Goal: Share content: Share content

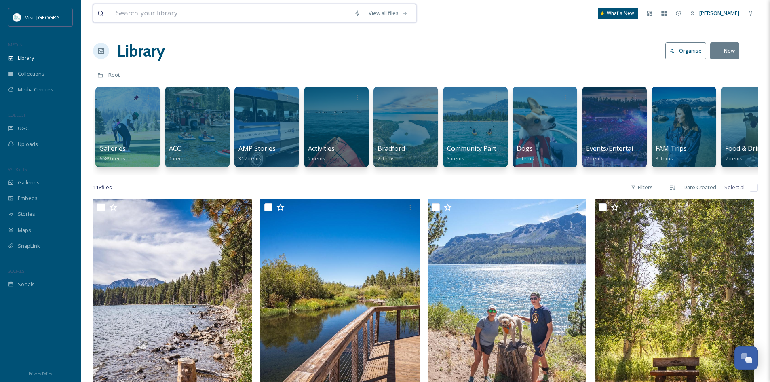
click at [140, 11] on input at bounding box center [231, 13] width 238 height 18
type input "fall"
click at [33, 186] on span "Galleries" at bounding box center [29, 183] width 22 height 8
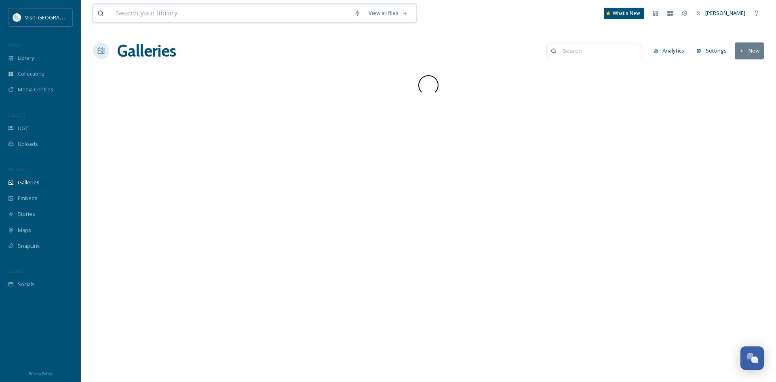
click at [155, 14] on input at bounding box center [231, 13] width 238 height 18
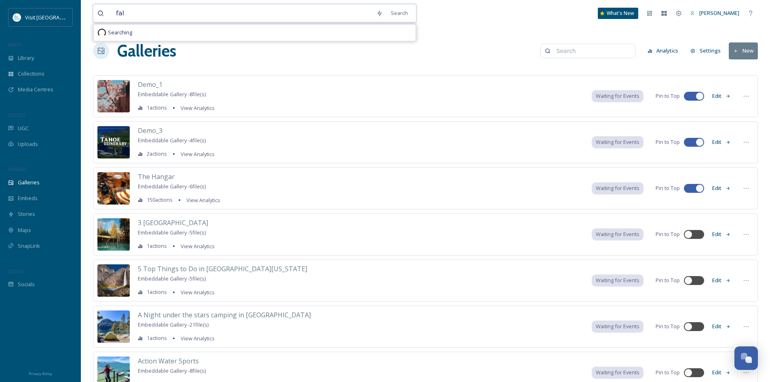
type input "fall"
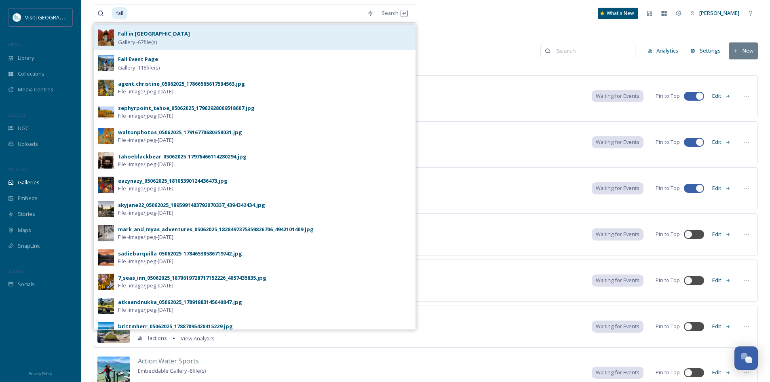
click at [160, 38] on div "Fall in [GEOGRAPHIC_DATA]" at bounding box center [154, 34] width 72 height 10
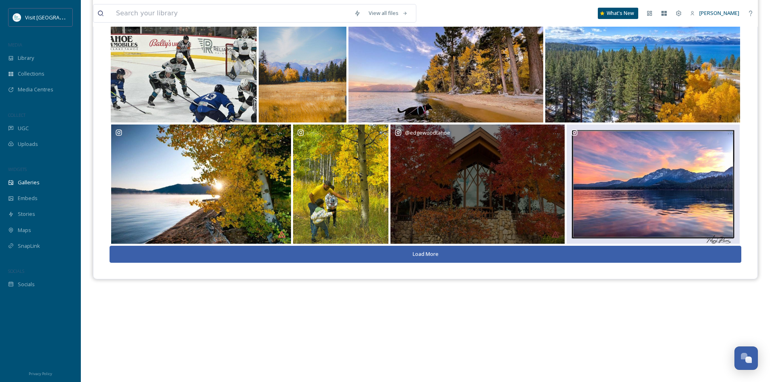
scroll to position [116, 0]
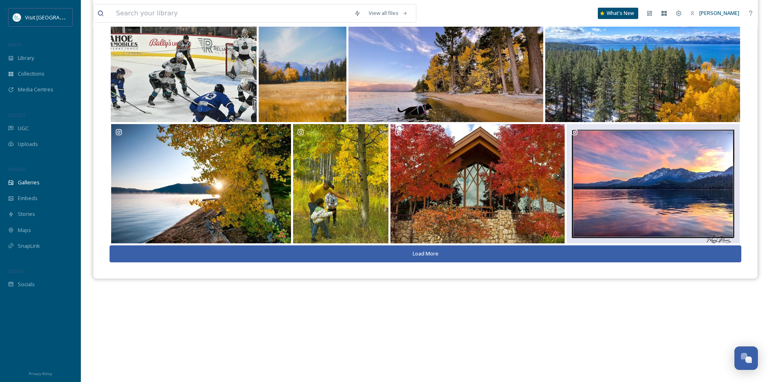
click at [433, 252] on button "Load More" at bounding box center [424, 253] width 631 height 17
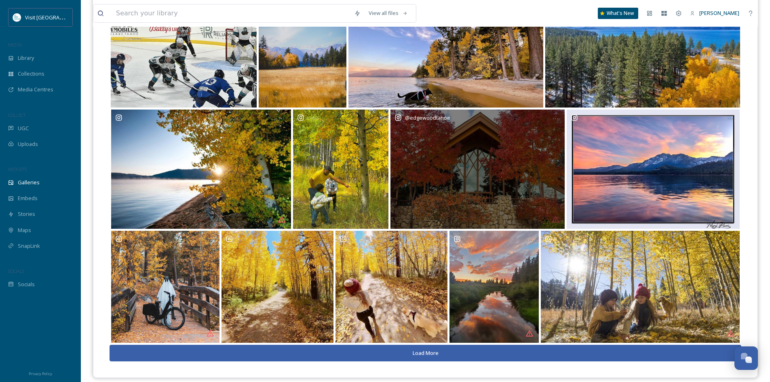
scroll to position [139, 0]
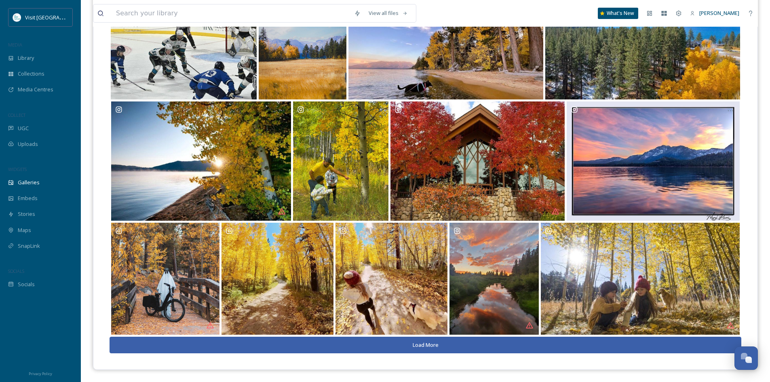
click at [427, 345] on button "Load More" at bounding box center [424, 345] width 631 height 17
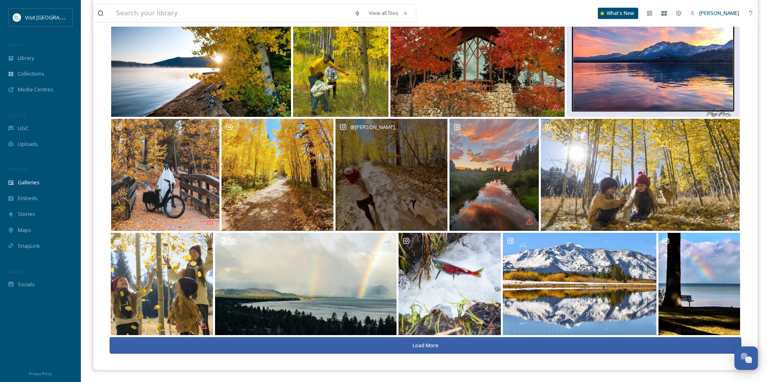
scroll to position [243, 0]
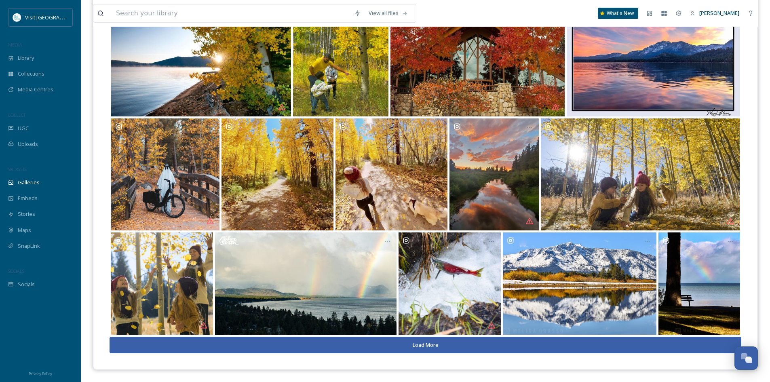
click at [433, 349] on button "Load More" at bounding box center [424, 345] width 631 height 17
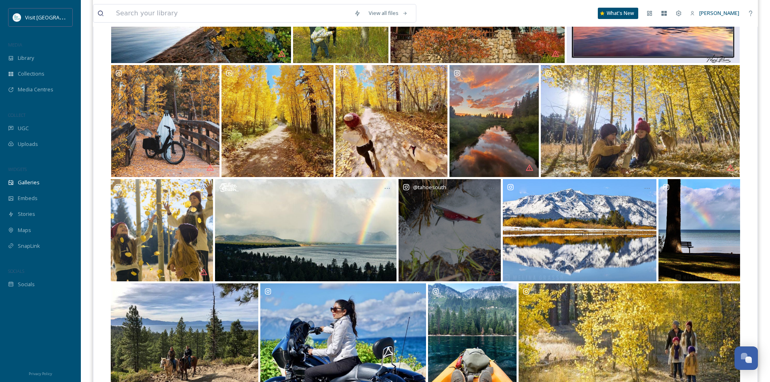
scroll to position [355, 0]
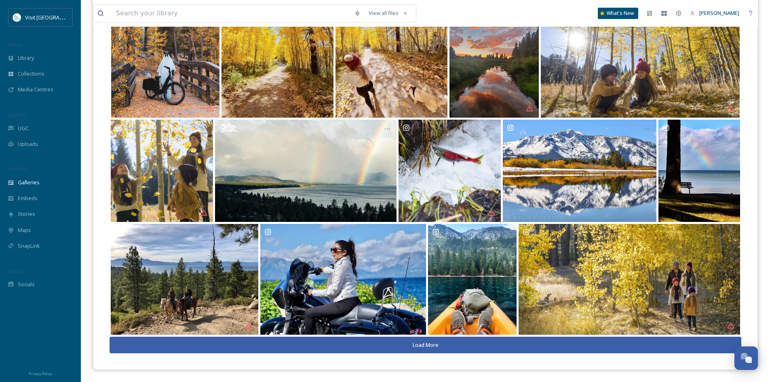
click at [435, 349] on button "Load More" at bounding box center [424, 345] width 631 height 17
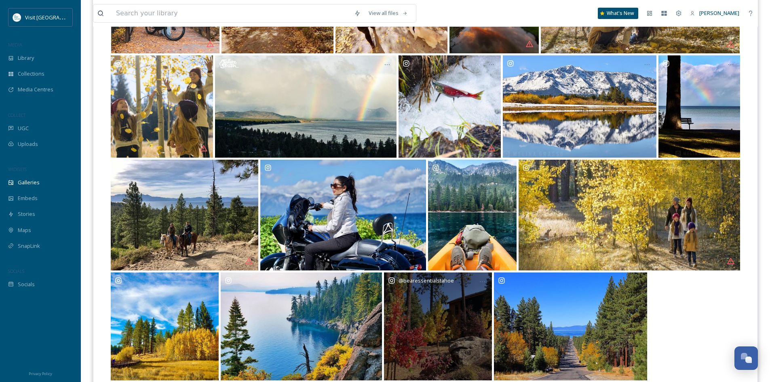
scroll to position [465, 0]
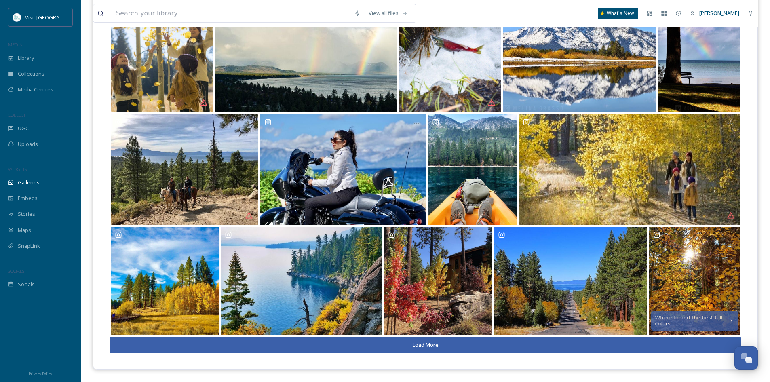
click at [429, 349] on button "Load More" at bounding box center [424, 345] width 631 height 17
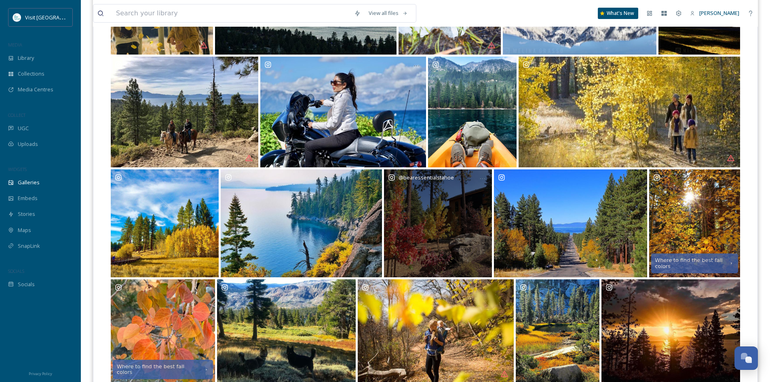
scroll to position [571, 0]
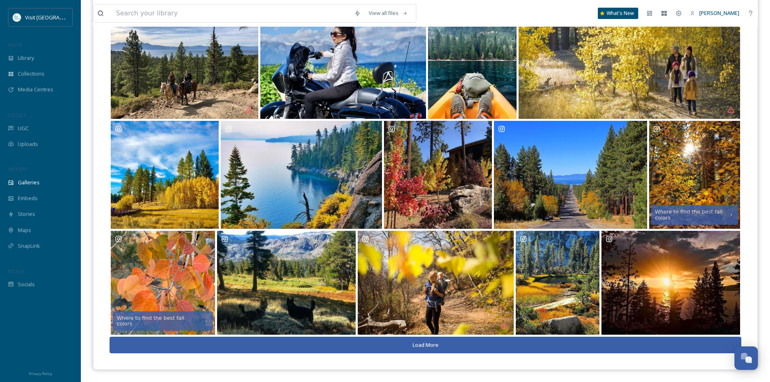
drag, startPoint x: 424, startPoint y: 345, endPoint x: 412, endPoint y: 318, distance: 29.7
click at [424, 345] on button "Load More" at bounding box center [424, 345] width 631 height 17
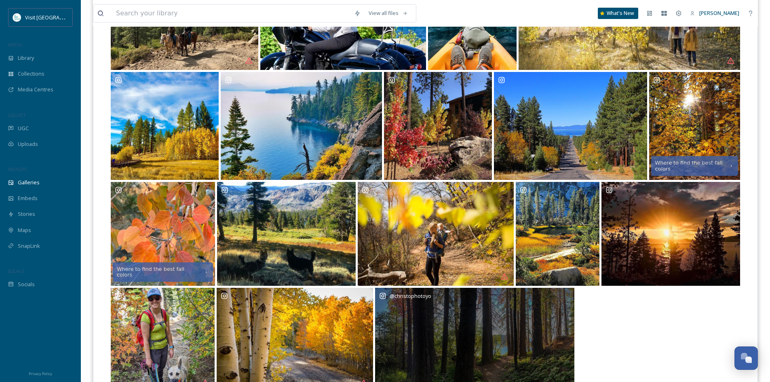
scroll to position [677, 0]
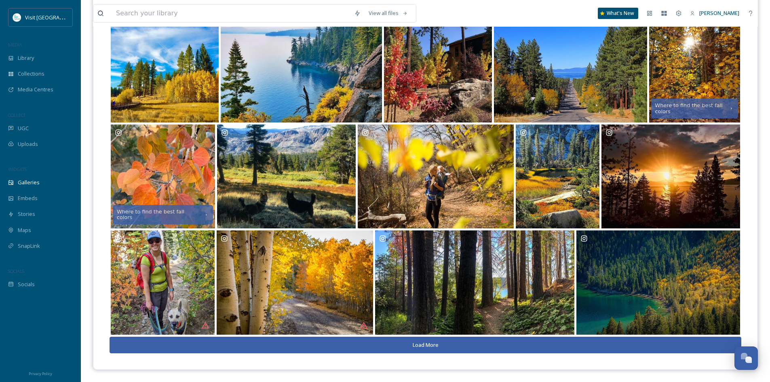
click at [416, 345] on button "Load More" at bounding box center [424, 345] width 631 height 17
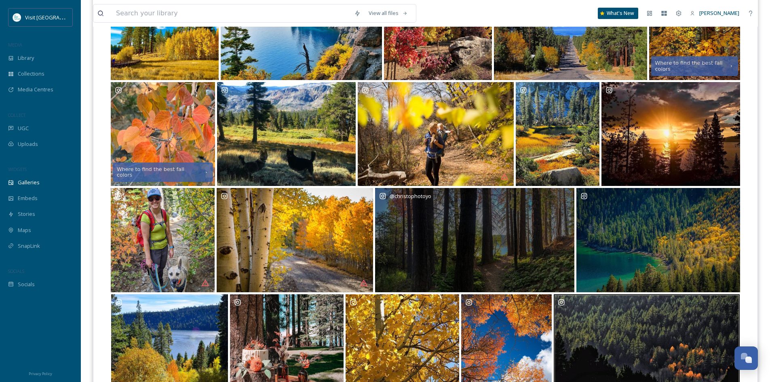
scroll to position [793, 0]
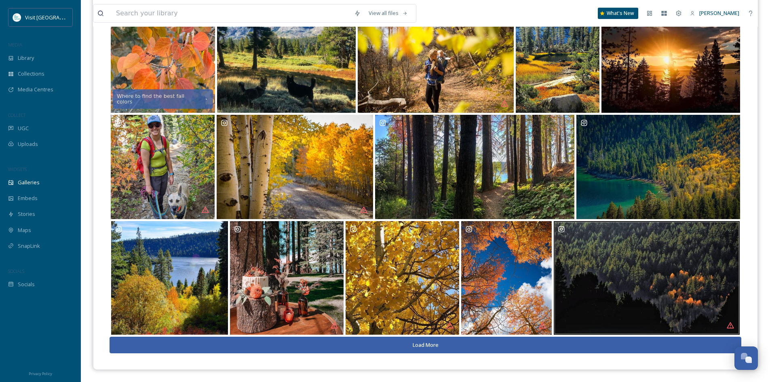
click at [432, 342] on button "Load More" at bounding box center [424, 345] width 631 height 17
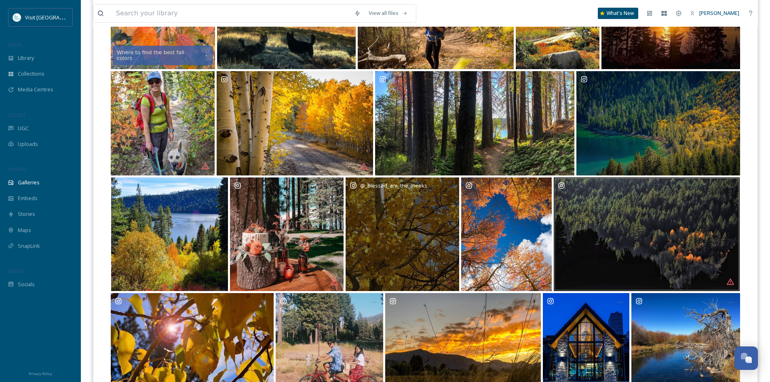
scroll to position [903, 0]
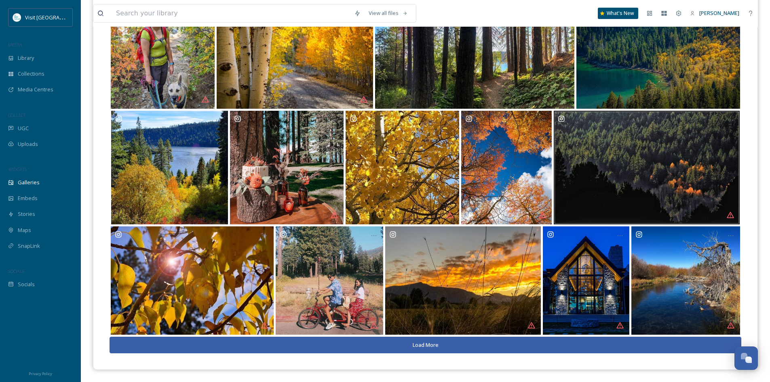
click at [428, 345] on button "Load More" at bounding box center [424, 345] width 631 height 17
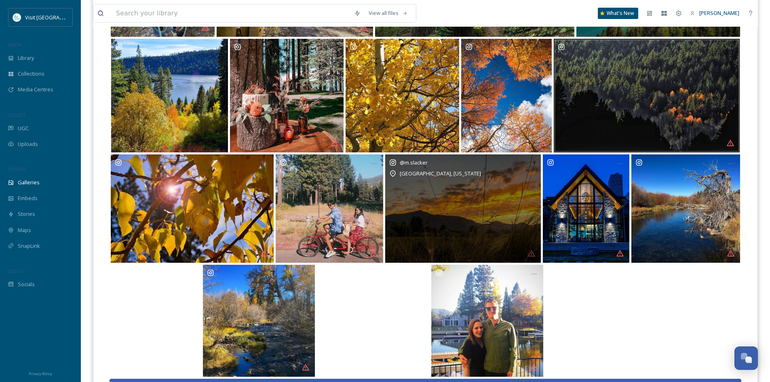
scroll to position [1018, 0]
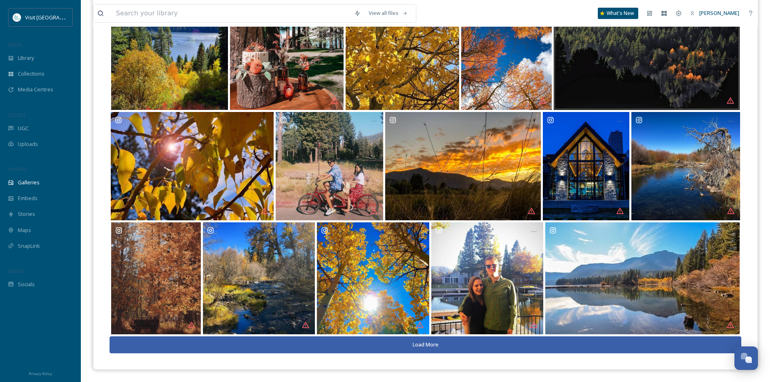
click at [450, 343] on button "Load More" at bounding box center [424, 344] width 631 height 17
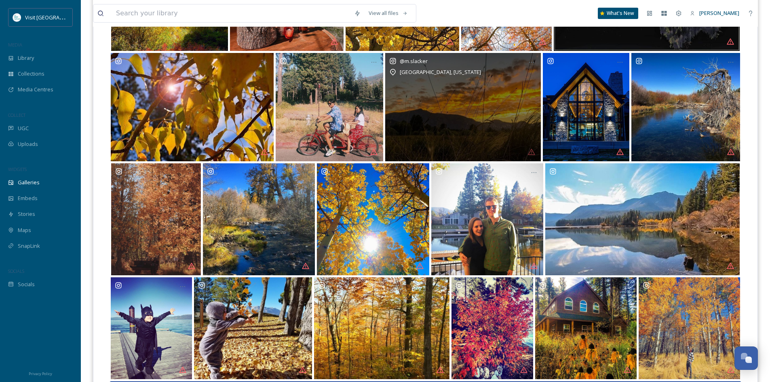
scroll to position [1121, 0]
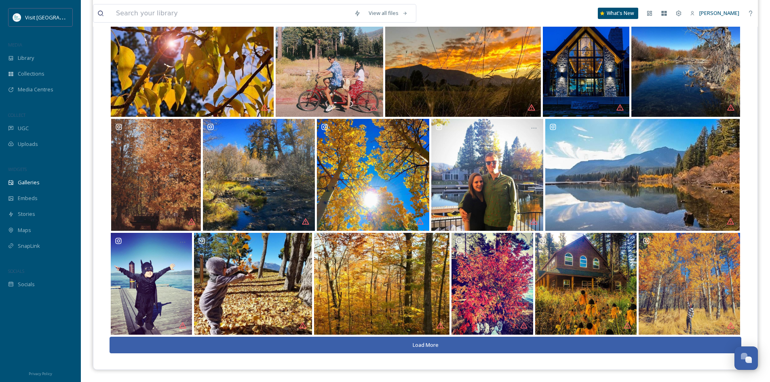
click at [419, 341] on button "Load More" at bounding box center [424, 345] width 631 height 17
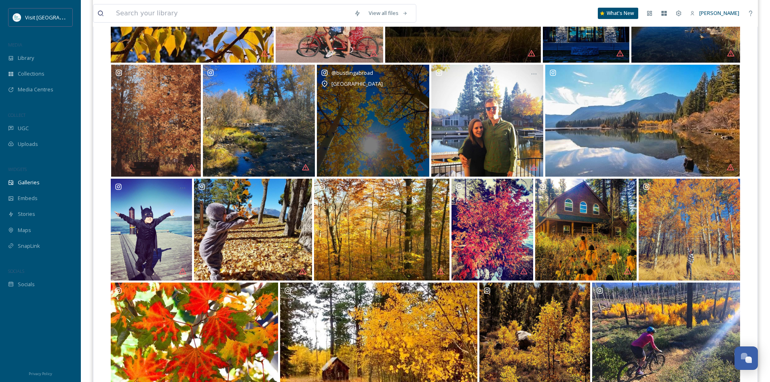
scroll to position [1234, 0]
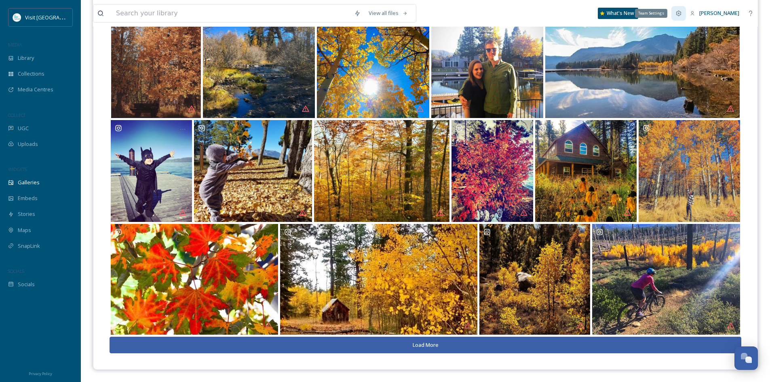
click at [680, 16] on icon at bounding box center [678, 13] width 6 height 6
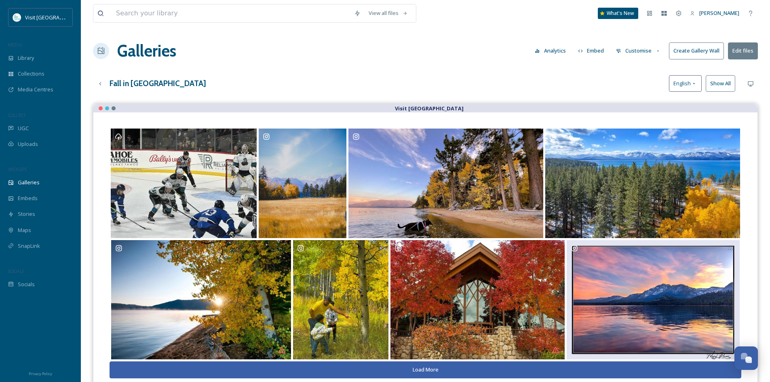
click at [656, 52] on icon at bounding box center [657, 50] width 5 height 5
click at [593, 53] on button "Embed" at bounding box center [591, 51] width 34 height 16
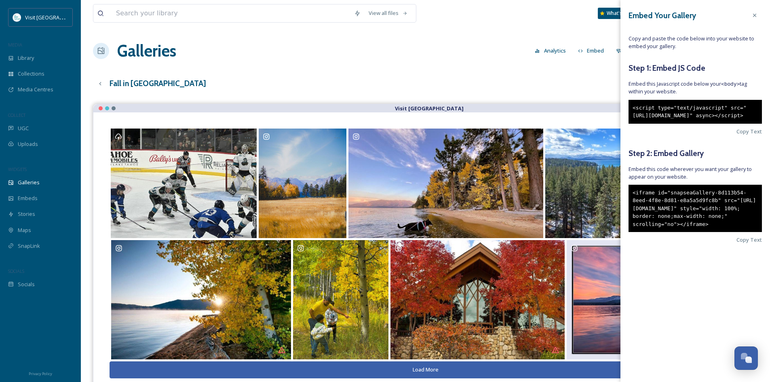
drag, startPoint x: 733, startPoint y: 250, endPoint x: 625, endPoint y: 205, distance: 116.6
click at [625, 205] on div "Embed Your Gallery Copy and paste the code below into your website to embed you…" at bounding box center [694, 138] width 149 height 276
copy div "<iframe id="snapseaGallery-8d113b54-8eed-4f8e-8d81-e8a5a5d9fc8b" src="[URL][DOM…"
click at [130, 83] on h3 "Fall in [GEOGRAPHIC_DATA]" at bounding box center [157, 84] width 97 height 12
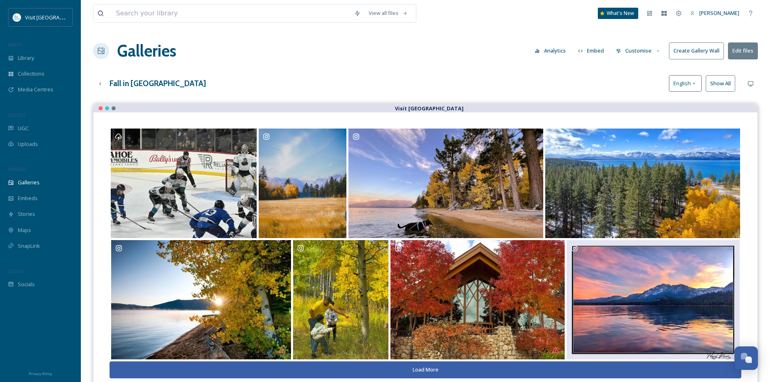
click at [745, 53] on button "Edit files" at bounding box center [743, 50] width 30 height 17
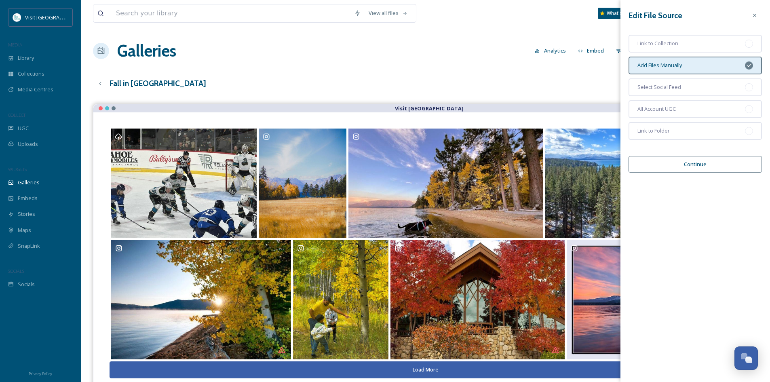
click at [703, 163] on button "Continue" at bounding box center [694, 164] width 133 height 17
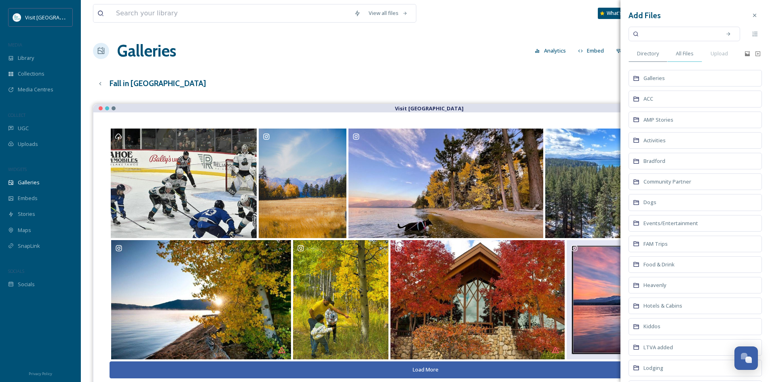
click at [682, 57] on span "All Files" at bounding box center [684, 54] width 18 height 8
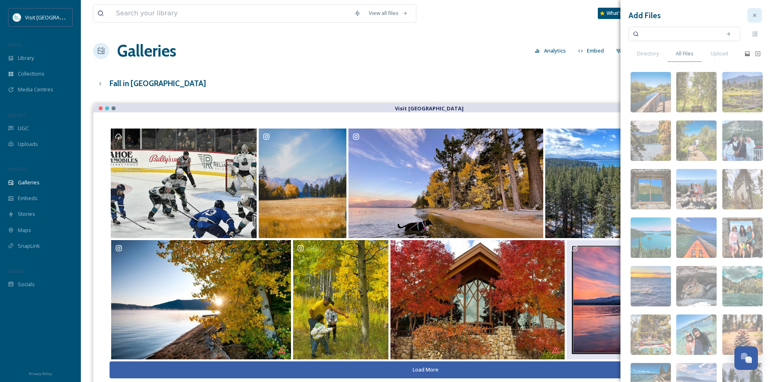
click at [751, 17] on div at bounding box center [754, 15] width 15 height 15
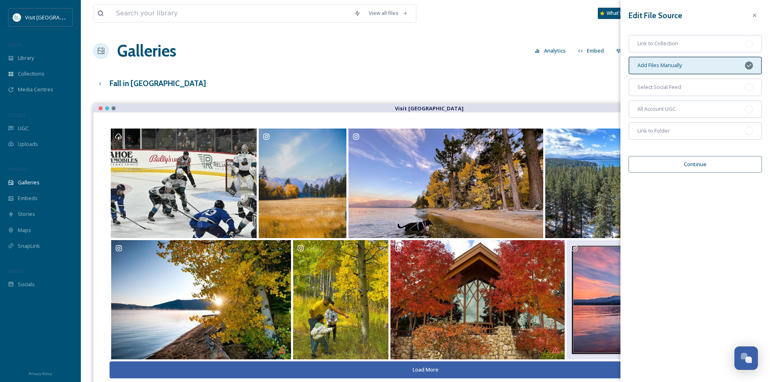
click at [551, 36] on div "View all files What's New [PERSON_NAME] Galleries Analytics Embed Customise Cre…" at bounding box center [425, 249] width 689 height 498
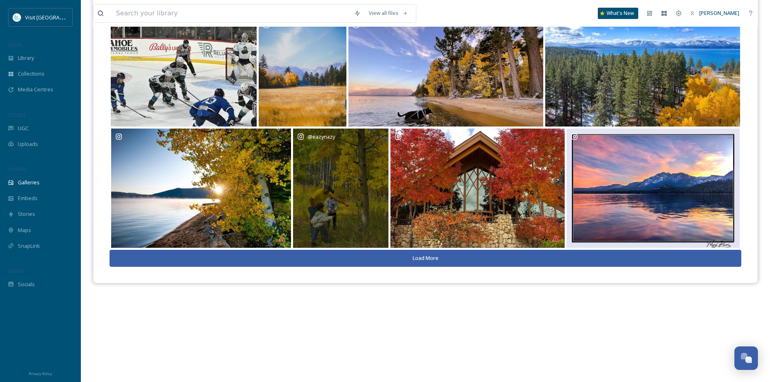
scroll to position [116, 0]
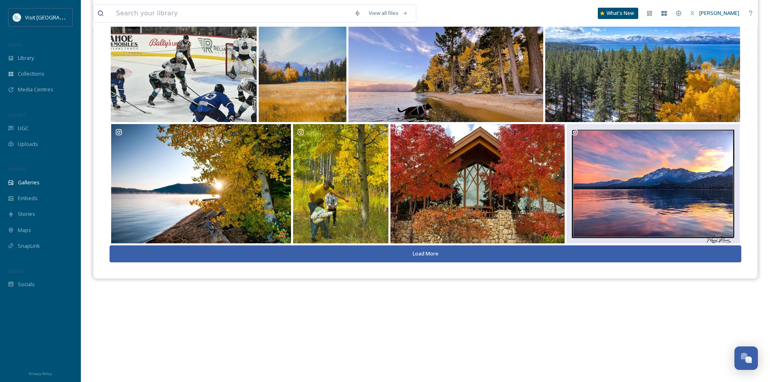
click at [416, 248] on button "Load More" at bounding box center [424, 253] width 631 height 17
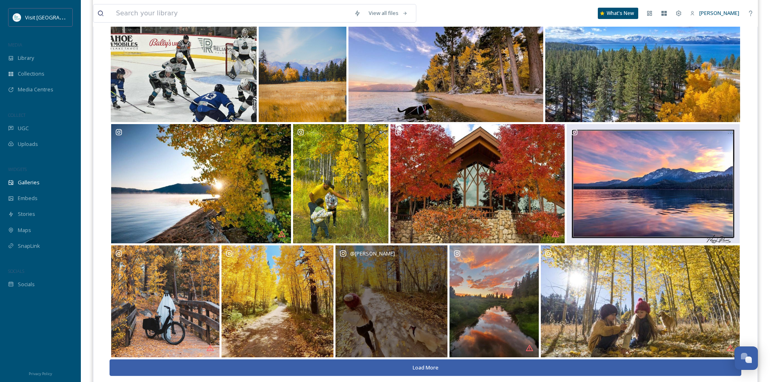
scroll to position [139, 0]
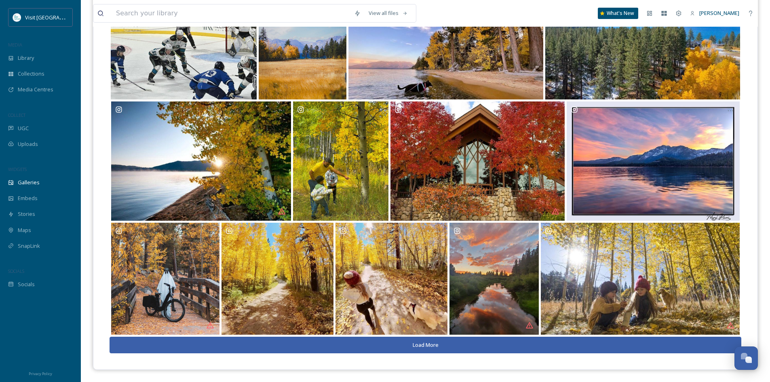
click at [436, 343] on button "Load More" at bounding box center [424, 345] width 631 height 17
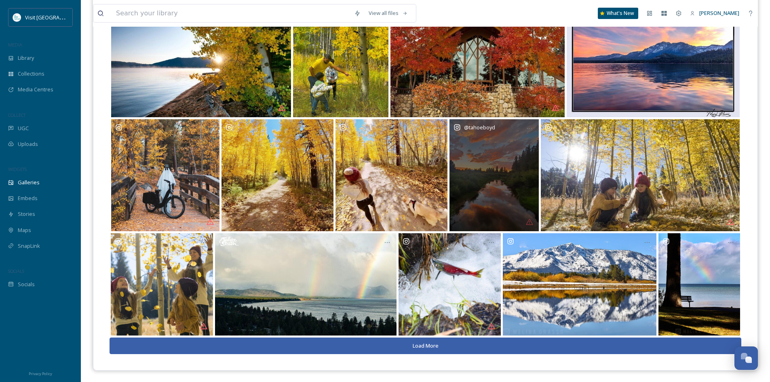
scroll to position [243, 0]
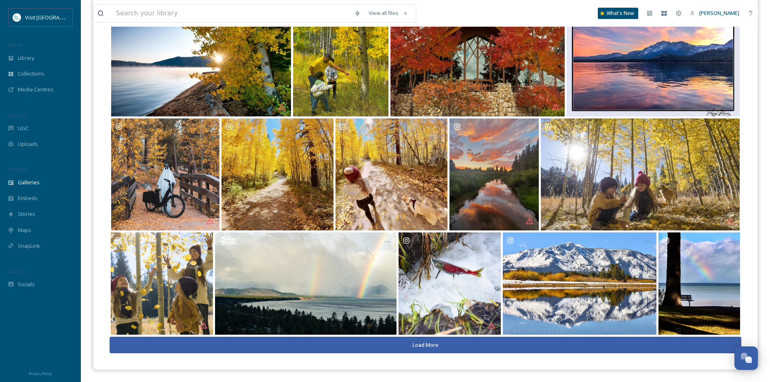
click at [428, 344] on button "Load More" at bounding box center [424, 345] width 631 height 17
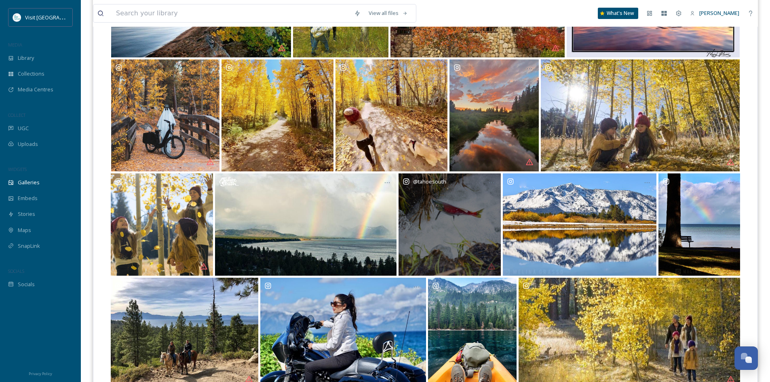
scroll to position [355, 0]
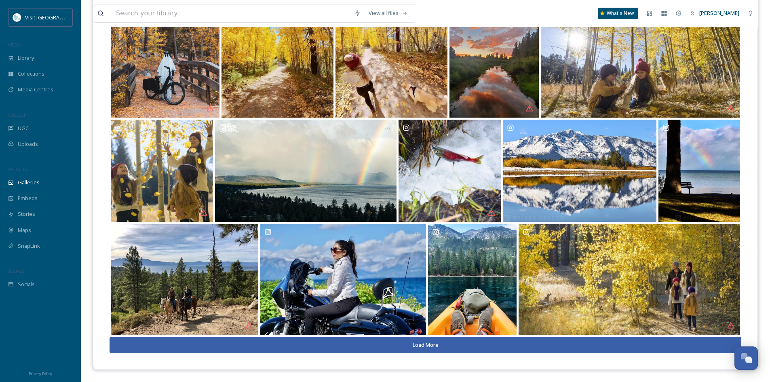
click at [442, 343] on button "Load More" at bounding box center [424, 345] width 631 height 17
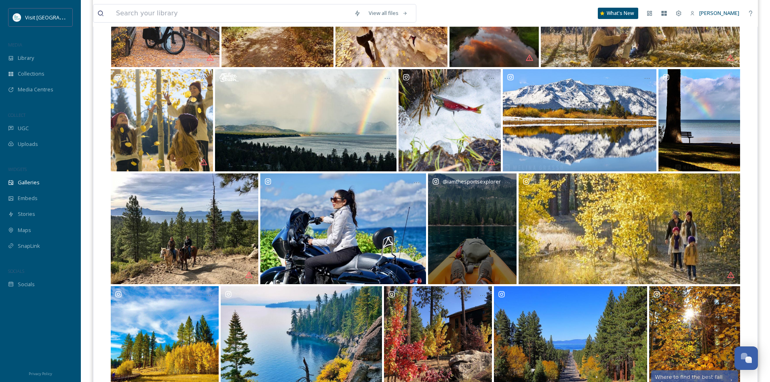
scroll to position [465, 0]
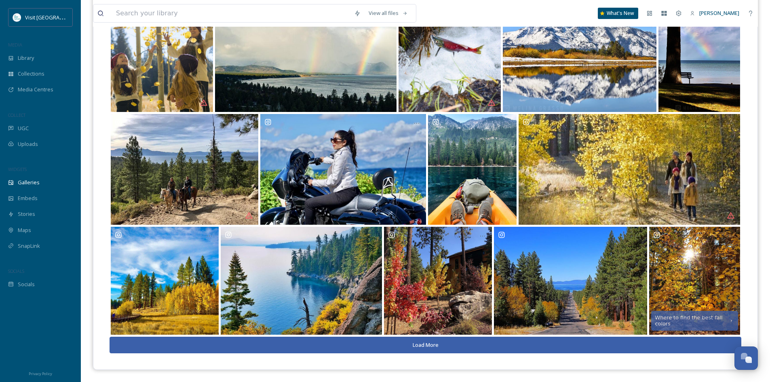
click at [437, 344] on button "Load More" at bounding box center [424, 345] width 631 height 17
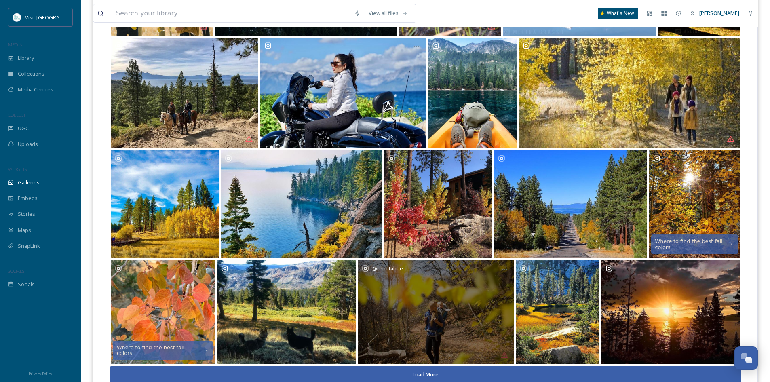
scroll to position [571, 0]
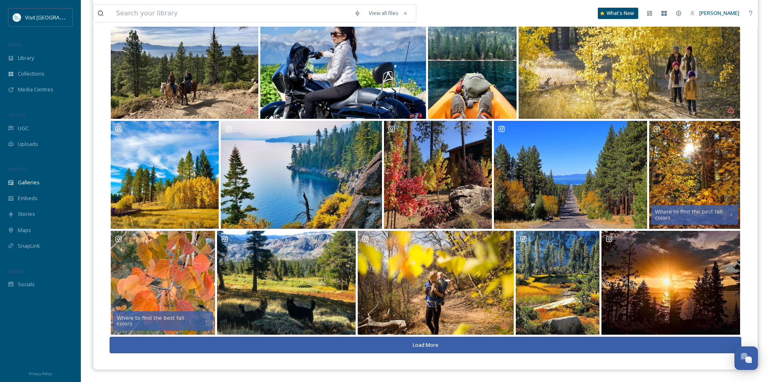
click at [431, 341] on button "Load More" at bounding box center [424, 345] width 631 height 17
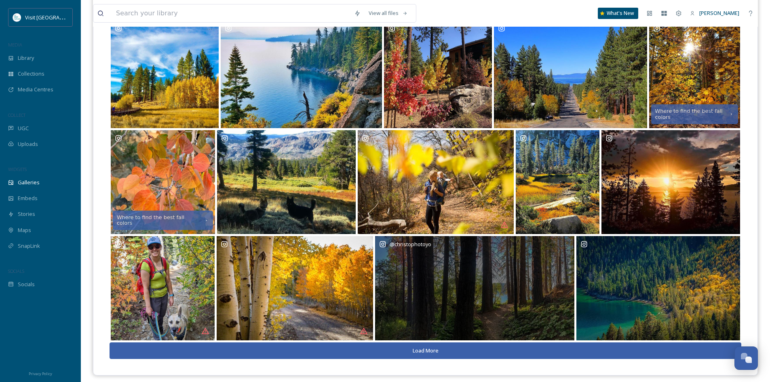
scroll to position [677, 0]
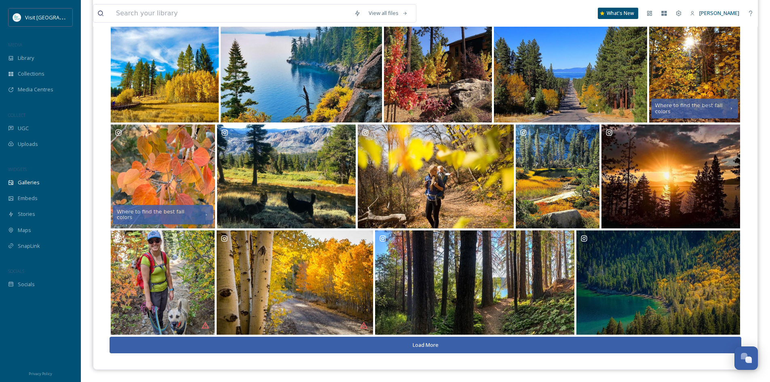
click at [436, 352] on button "Load More" at bounding box center [424, 345] width 631 height 17
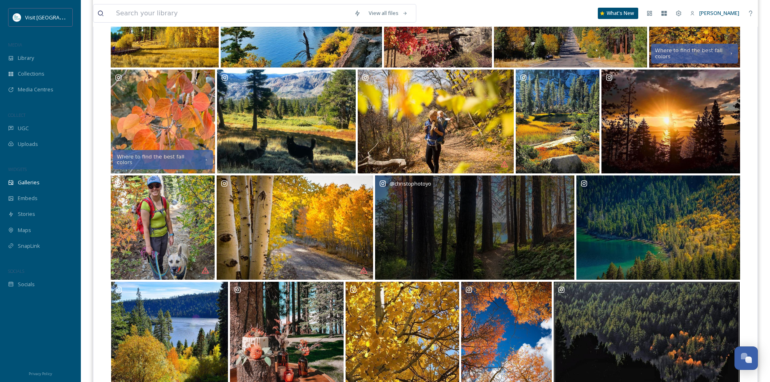
scroll to position [793, 0]
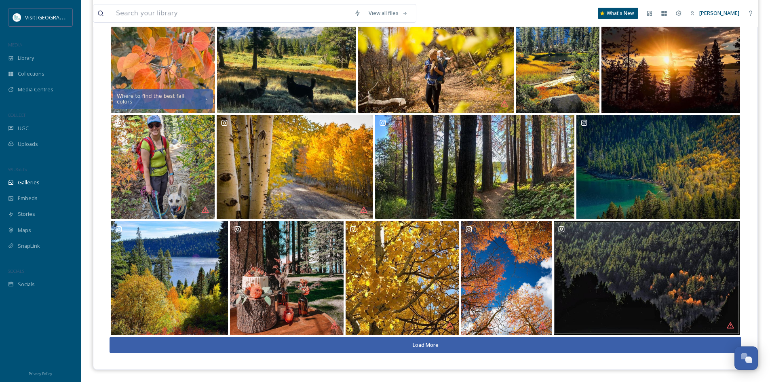
click at [434, 347] on button "Load More" at bounding box center [424, 345] width 631 height 17
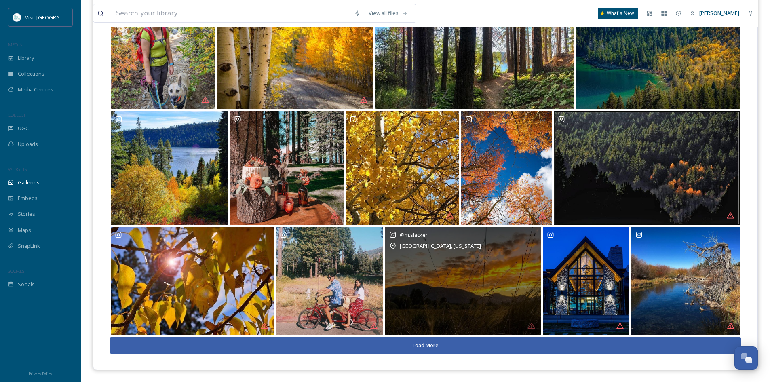
scroll to position [903, 0]
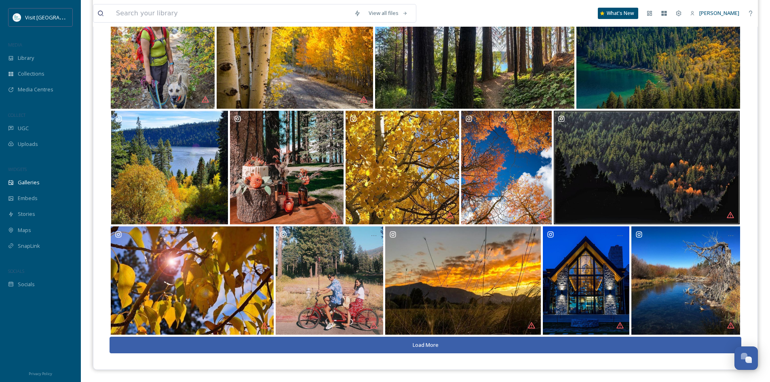
click at [438, 345] on button "Load More" at bounding box center [424, 345] width 631 height 17
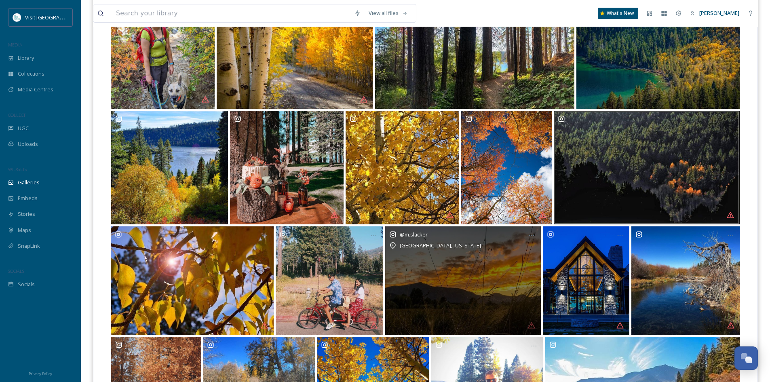
scroll to position [1018, 0]
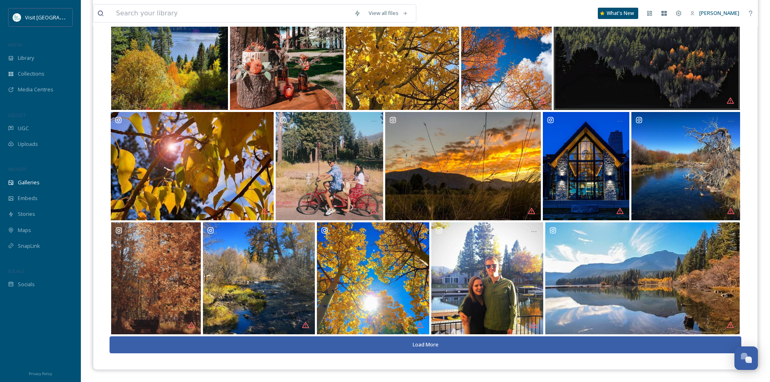
click at [434, 347] on button "Load More" at bounding box center [424, 344] width 631 height 17
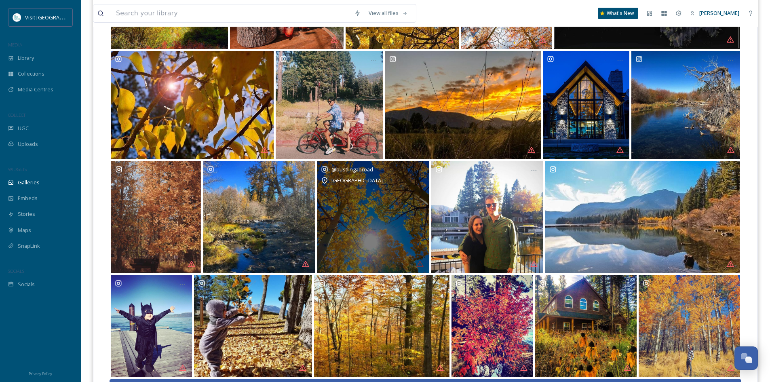
scroll to position [1121, 0]
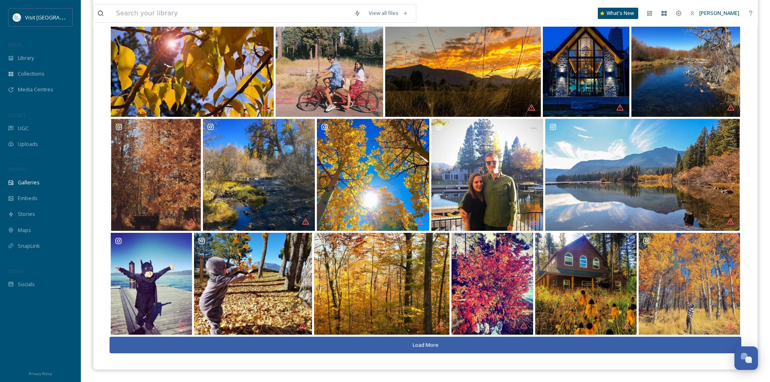
click at [429, 342] on button "Load More" at bounding box center [424, 345] width 631 height 17
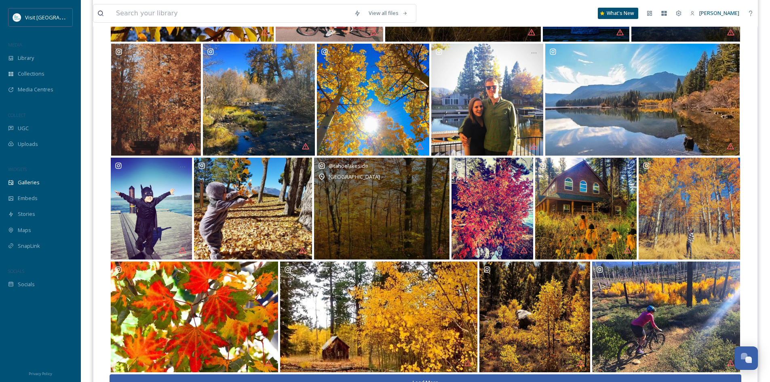
scroll to position [1234, 0]
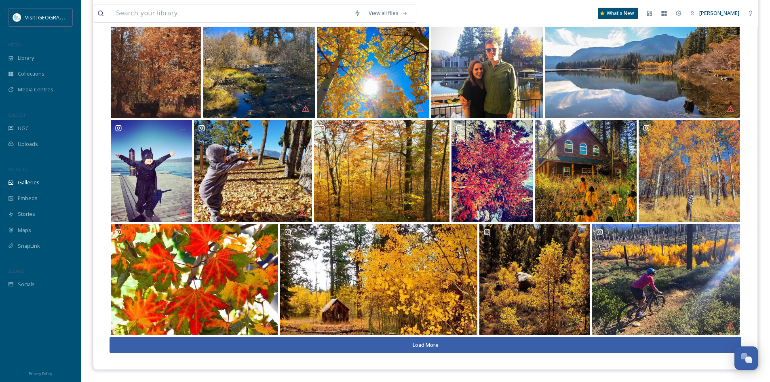
click at [423, 343] on button "Load More" at bounding box center [424, 345] width 631 height 17
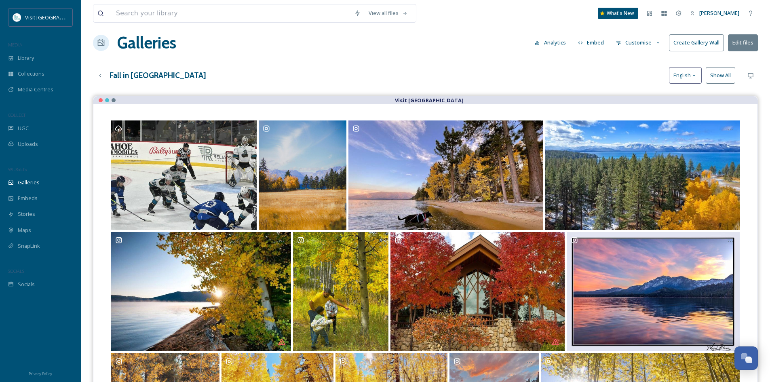
scroll to position [0, 0]
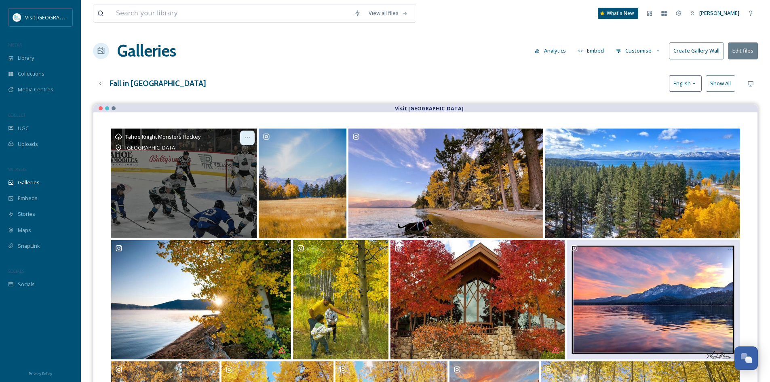
click at [249, 138] on icon at bounding box center [247, 137] width 5 height 1
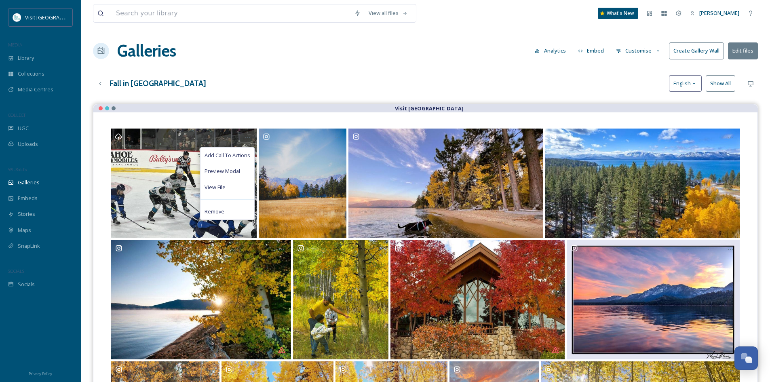
click at [265, 80] on div "Fall in [GEOGRAPHIC_DATA] English Show All" at bounding box center [425, 83] width 665 height 17
